Goal: Contribute content

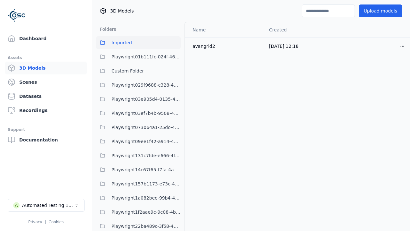
click at [381, 11] on button "Upload models" at bounding box center [381, 10] width 44 height 13
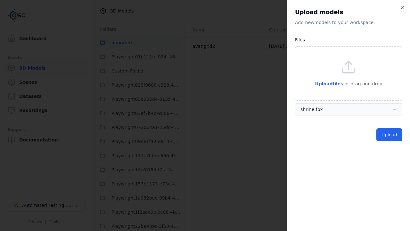
click at [390, 135] on button "Upload" at bounding box center [390, 134] width 26 height 13
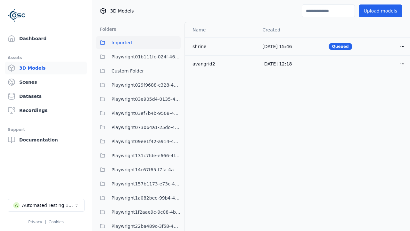
click at [403, 46] on html "Support Dashboard Assets 3D Models Scenes Datasets Recordings Support Documenta…" at bounding box center [205, 115] width 410 height 231
click at [389, 71] on div "Delete" at bounding box center [389, 71] width 38 height 10
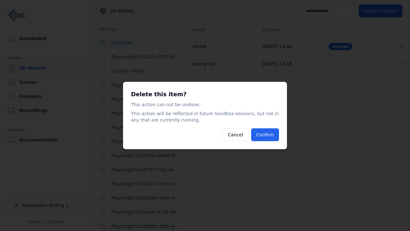
click at [265, 135] on button "Confirm" at bounding box center [265, 134] width 28 height 13
